Goal: Use online tool/utility: Utilize a website feature to perform a specific function

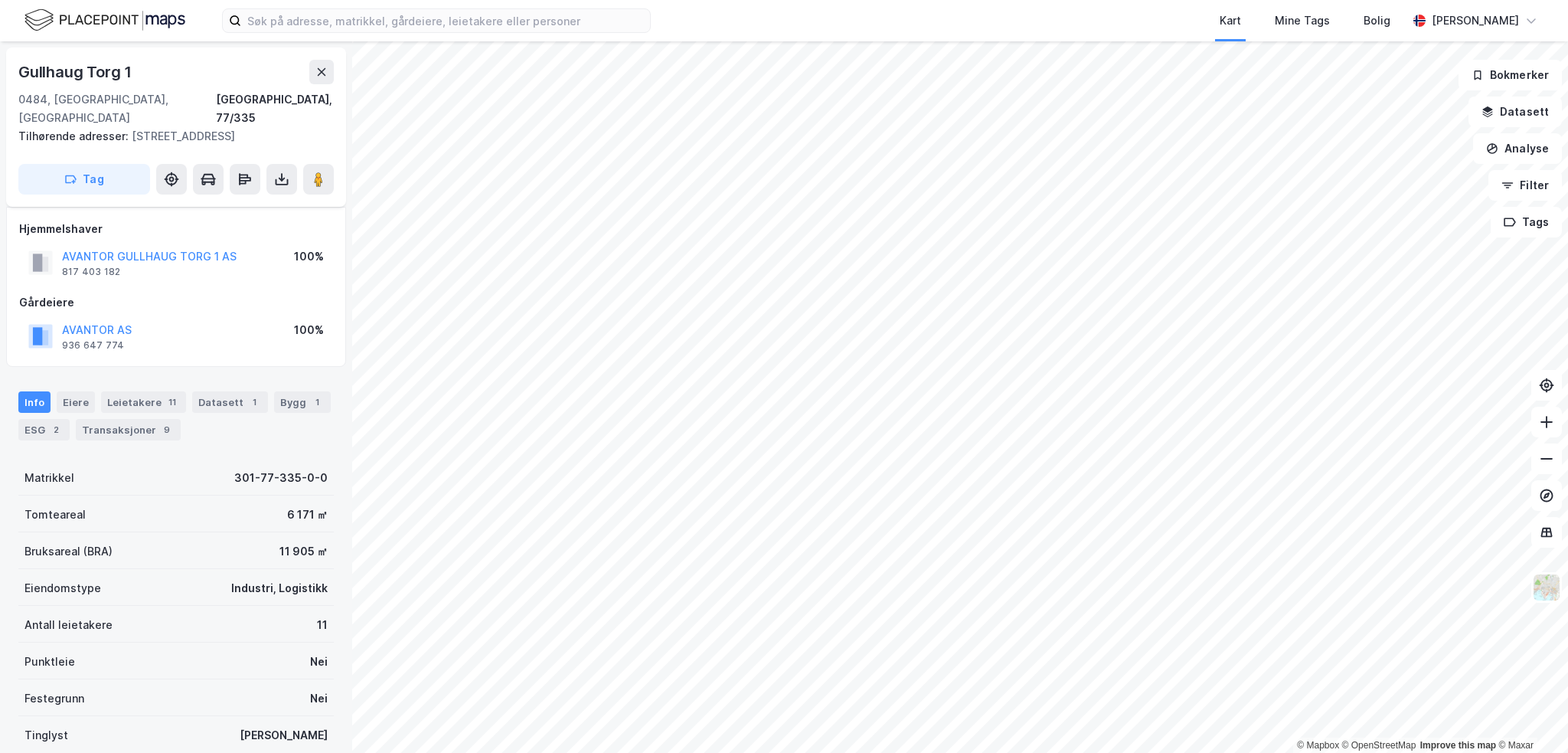
scroll to position [98, 0]
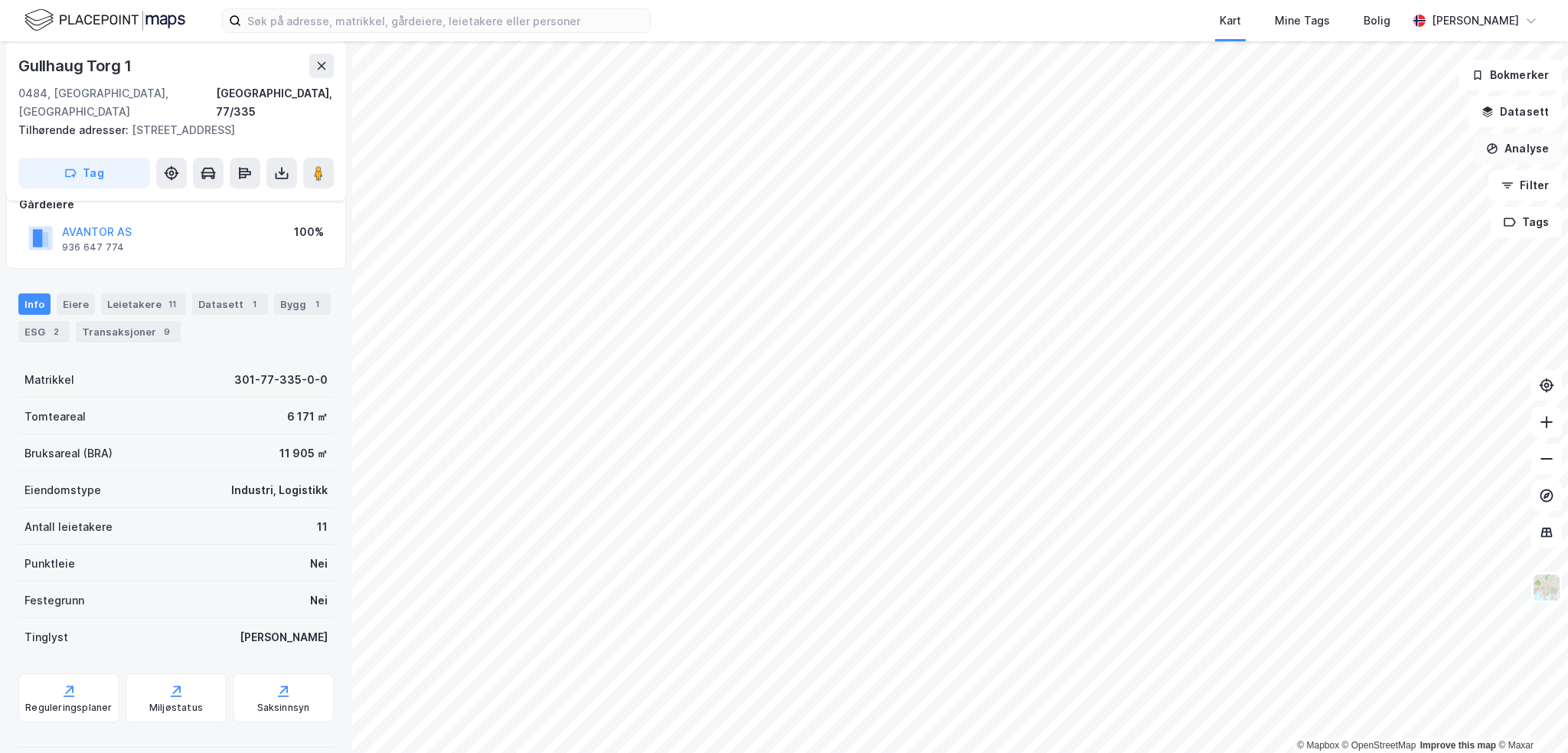
click at [1525, 150] on button "Analyse" at bounding box center [1517, 148] width 89 height 30
click at [1355, 156] on div "Mål avstand" at bounding box center [1374, 149] width 176 height 25
